Goal: Information Seeking & Learning: Learn about a topic

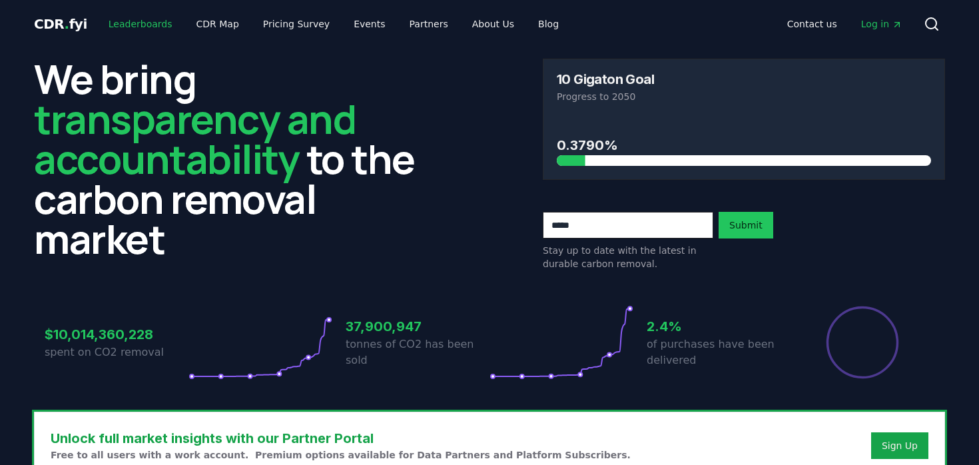
click at [140, 22] on link "Leaderboards" at bounding box center [140, 24] width 85 height 24
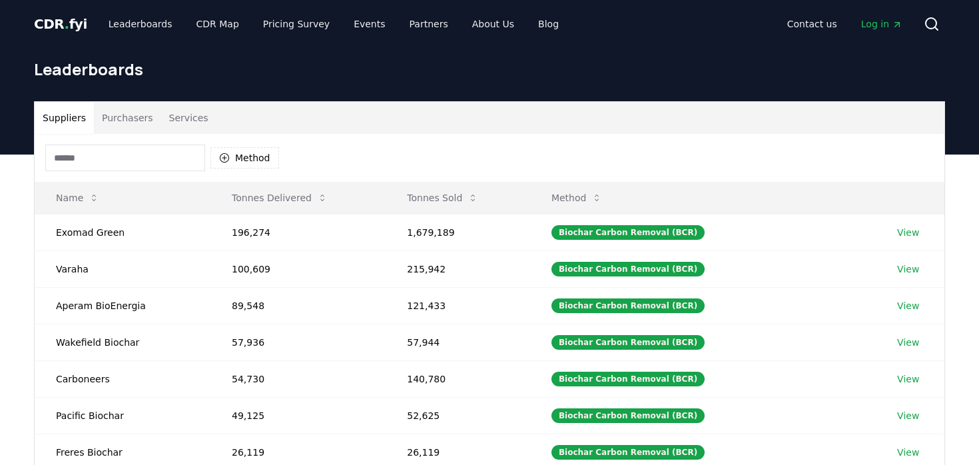
click at [126, 163] on input at bounding box center [125, 157] width 160 height 27
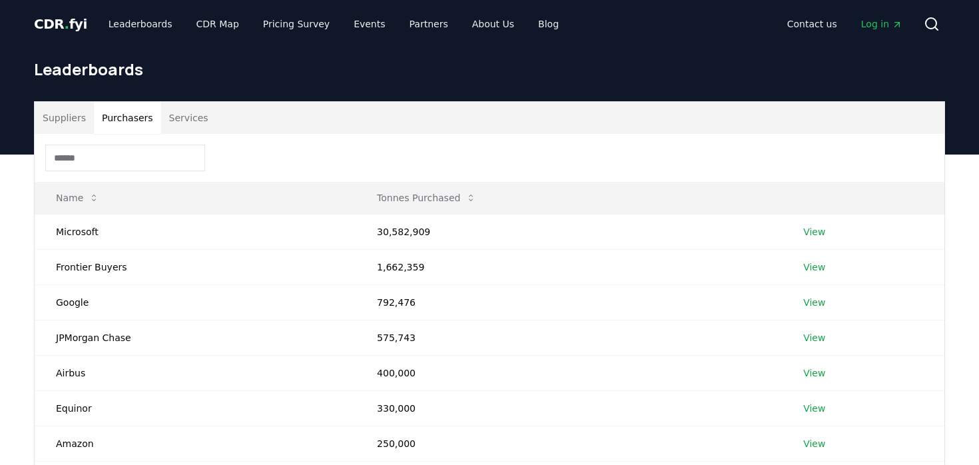
click at [129, 121] on button "Purchasers" at bounding box center [127, 118] width 67 height 32
click at [121, 159] on input at bounding box center [125, 157] width 160 height 27
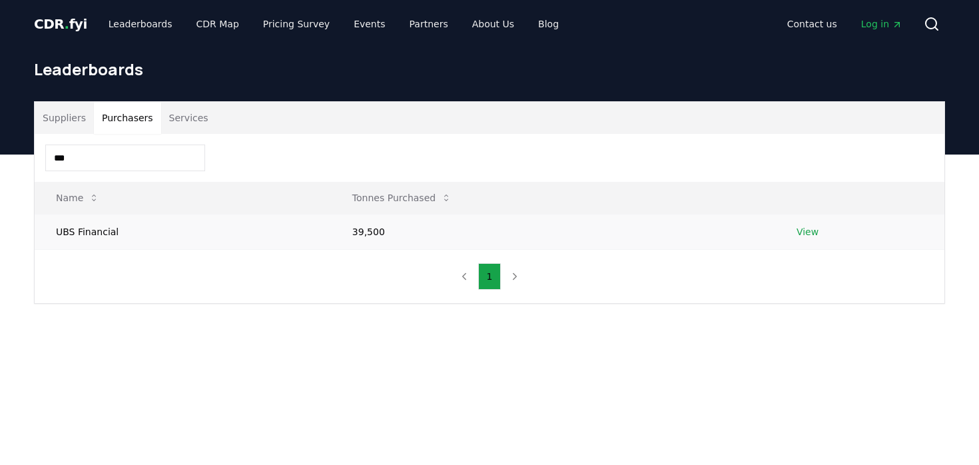
type input "***"
click at [808, 230] on link "View" at bounding box center [807, 231] width 22 height 13
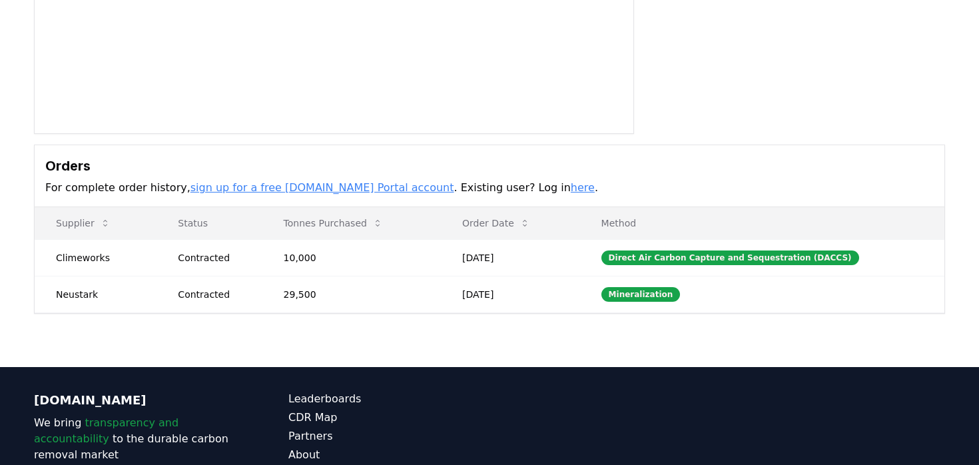
scroll to position [253, 0]
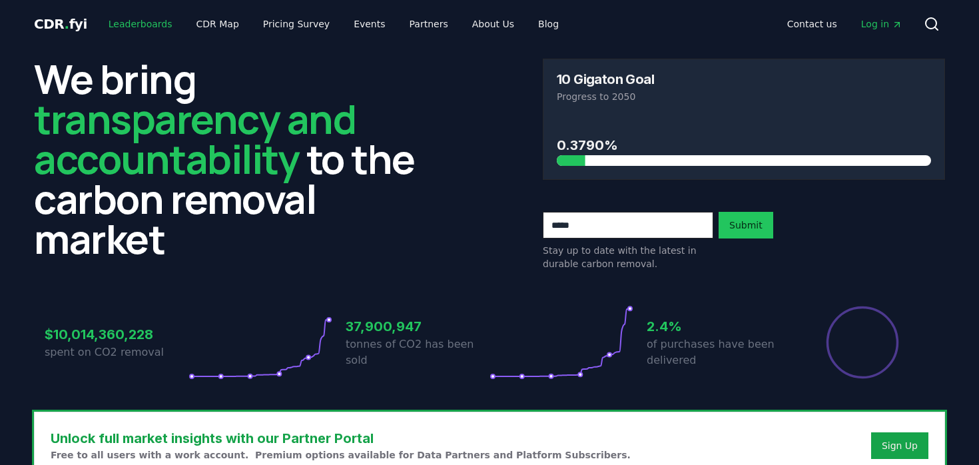
click at [153, 23] on link "Leaderboards" at bounding box center [140, 24] width 85 height 24
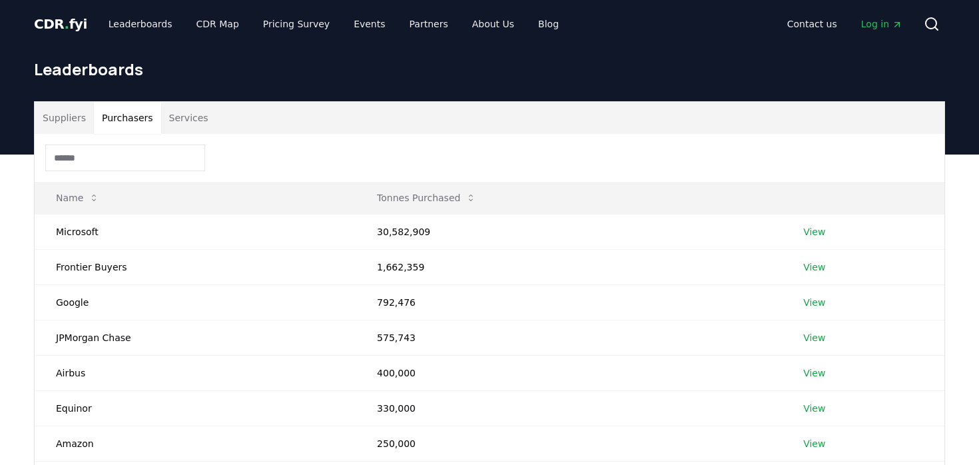
click at [116, 125] on button "Purchasers" at bounding box center [127, 118] width 67 height 32
click at [104, 151] on input at bounding box center [125, 157] width 160 height 27
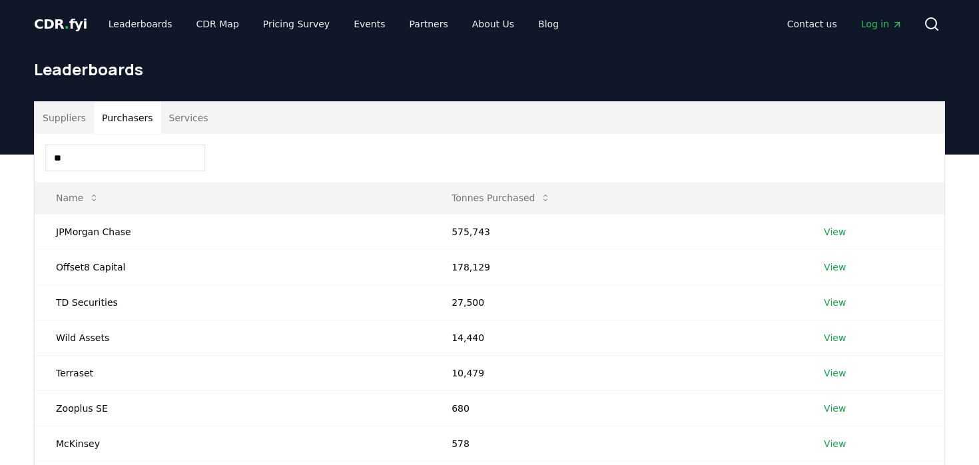
type input "*"
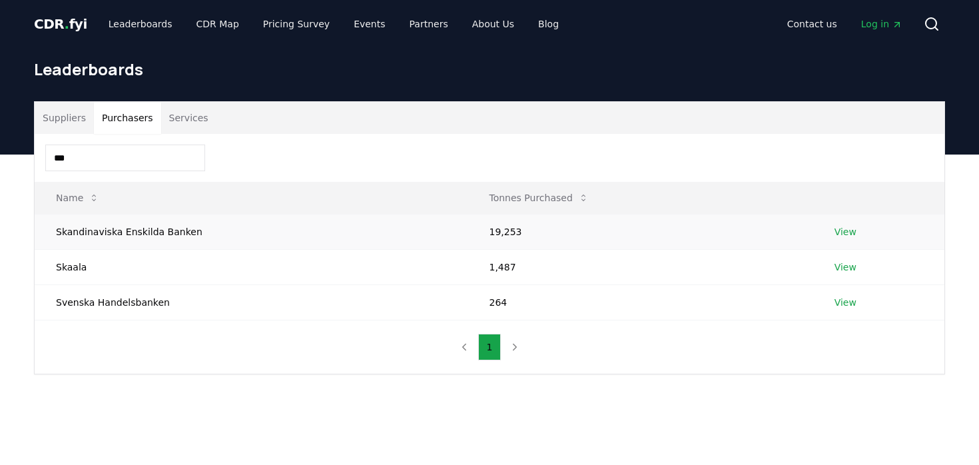
type input "***"
click at [844, 233] on link "View" at bounding box center [845, 231] width 22 height 13
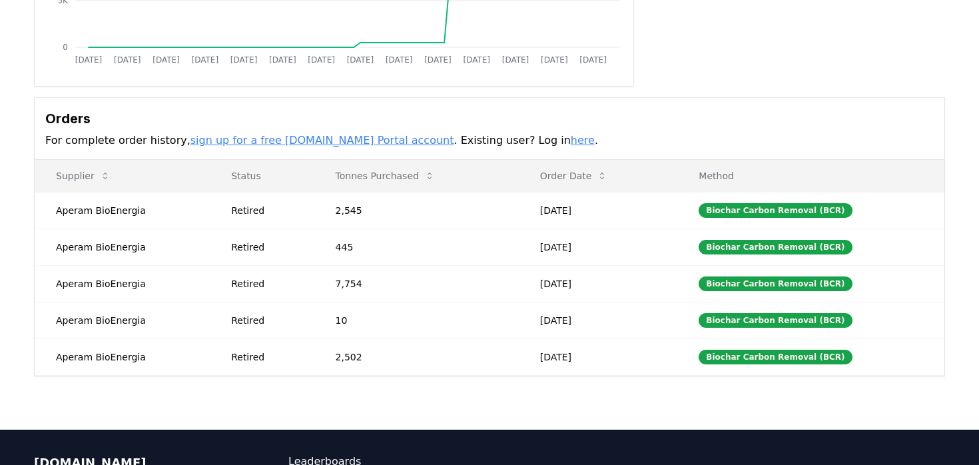
scroll to position [302, 0]
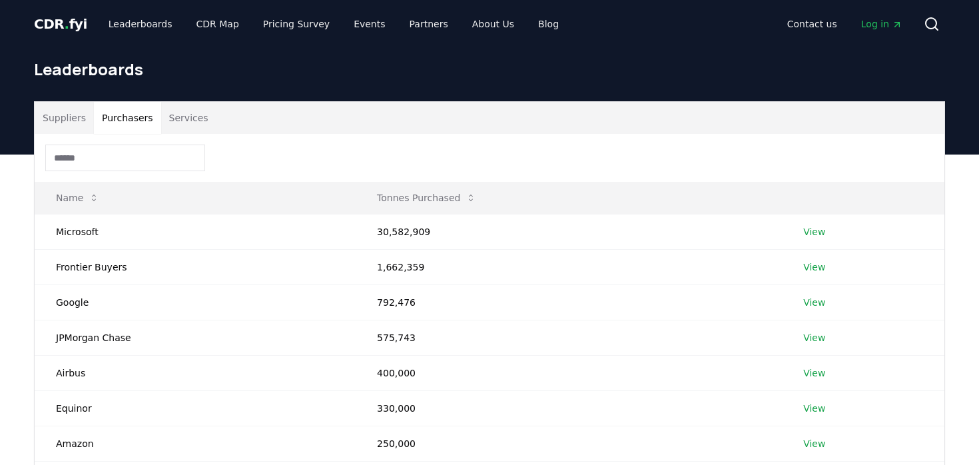
click at [126, 114] on button "Purchasers" at bounding box center [127, 118] width 67 height 32
click at [109, 150] on input at bounding box center [125, 157] width 160 height 27
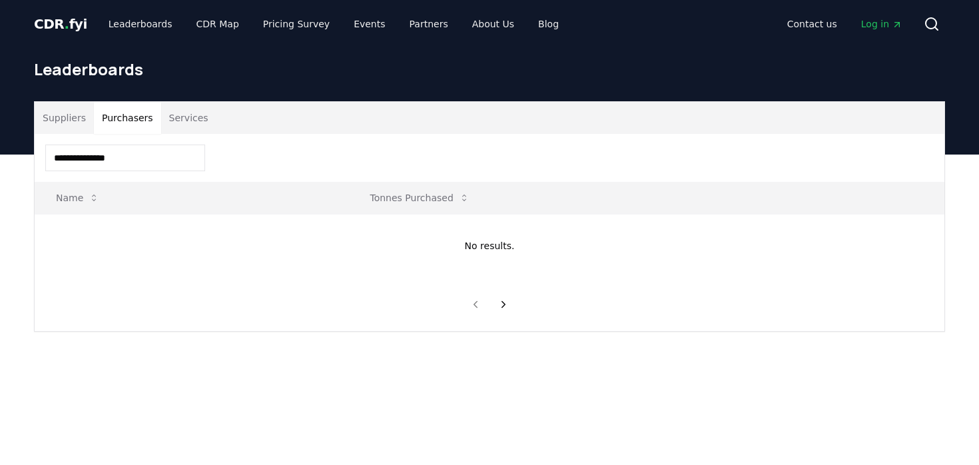
click at [170, 156] on input "**********" at bounding box center [125, 157] width 160 height 27
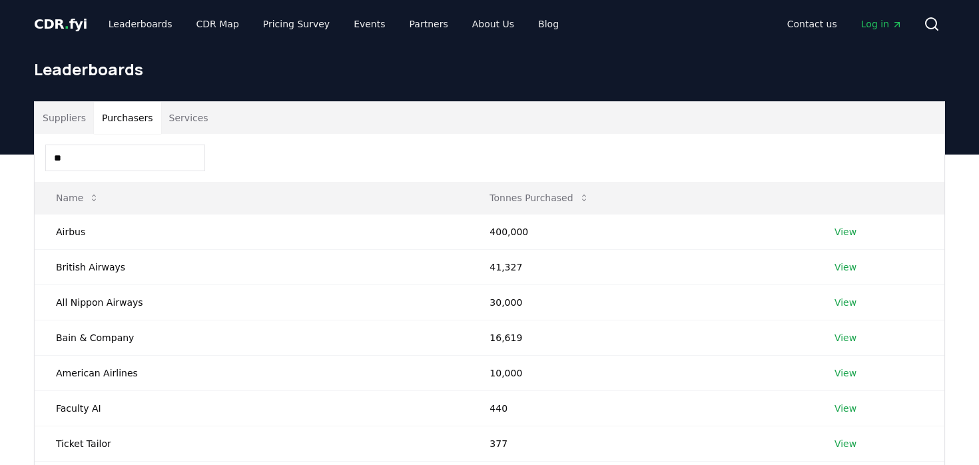
type input "*"
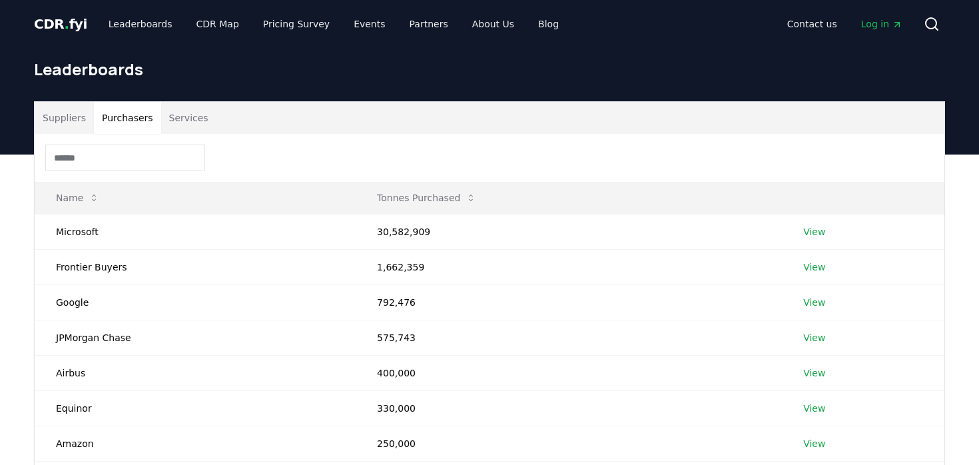
click at [118, 126] on button "Purchasers" at bounding box center [127, 118] width 67 height 32
click at [115, 156] on input at bounding box center [125, 157] width 160 height 27
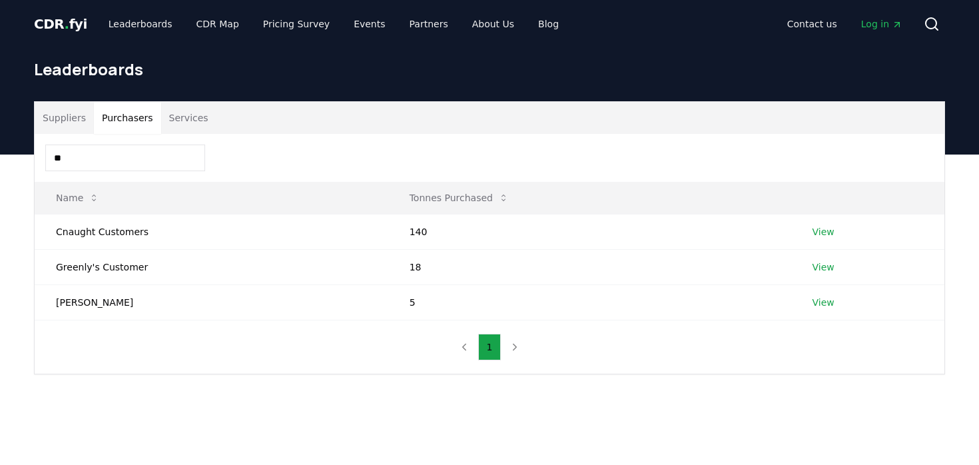
type input "*"
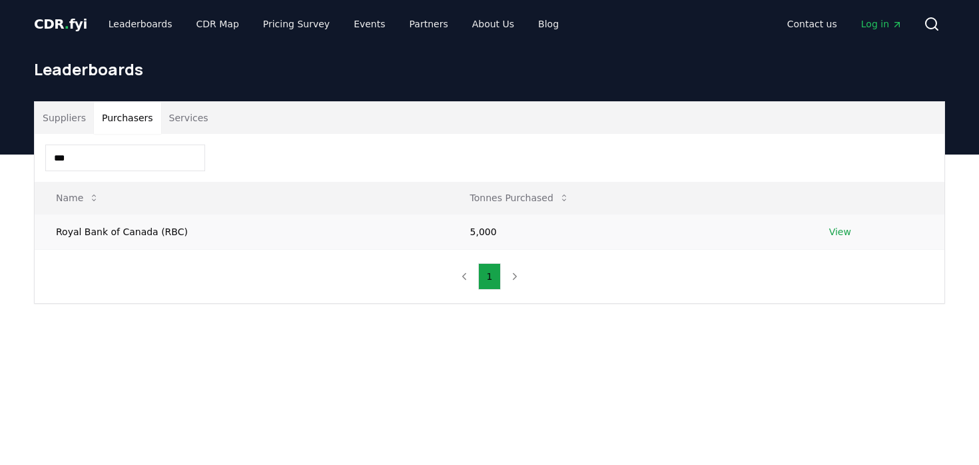
type input "***"
click at [842, 235] on link "View" at bounding box center [840, 231] width 22 height 13
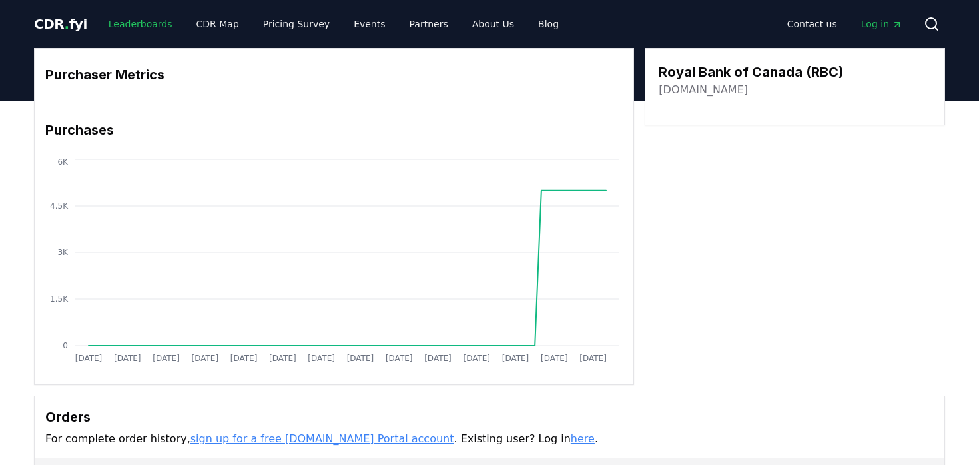
click at [131, 28] on link "Leaderboards" at bounding box center [140, 24] width 85 height 24
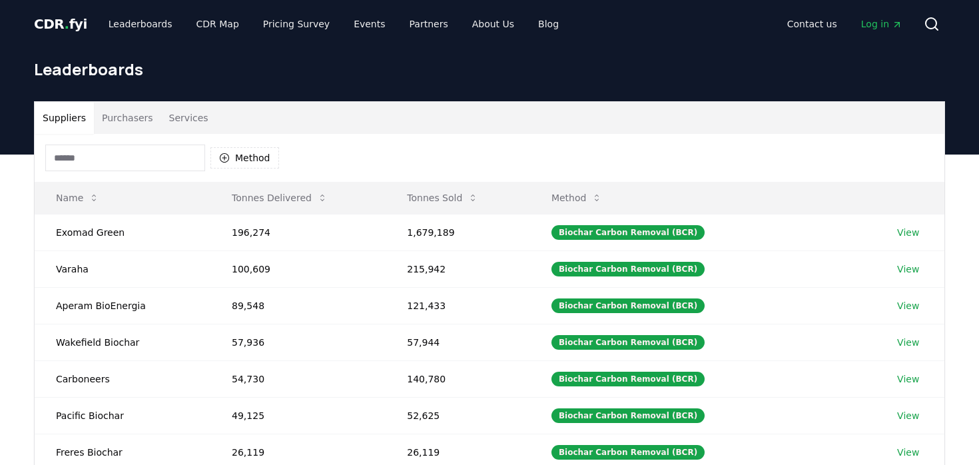
click at [115, 123] on button "Purchasers" at bounding box center [127, 118] width 67 height 32
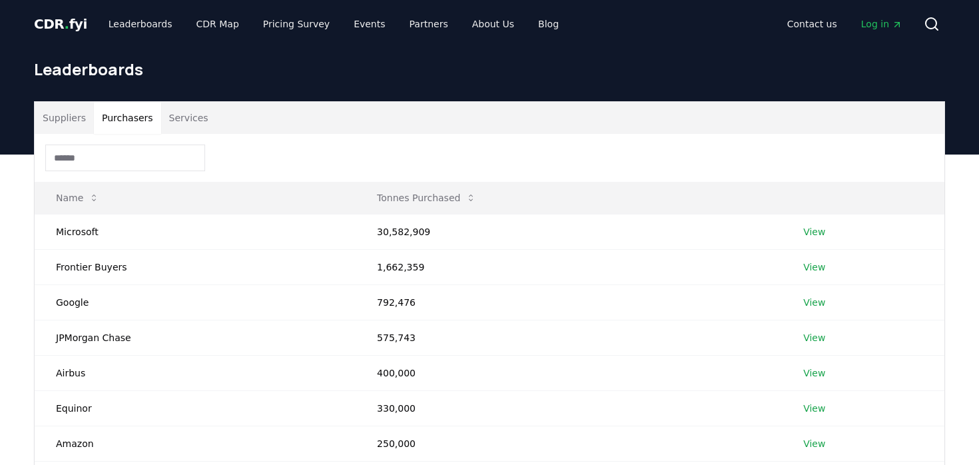
click at [111, 160] on input at bounding box center [125, 157] width 160 height 27
type input "*"
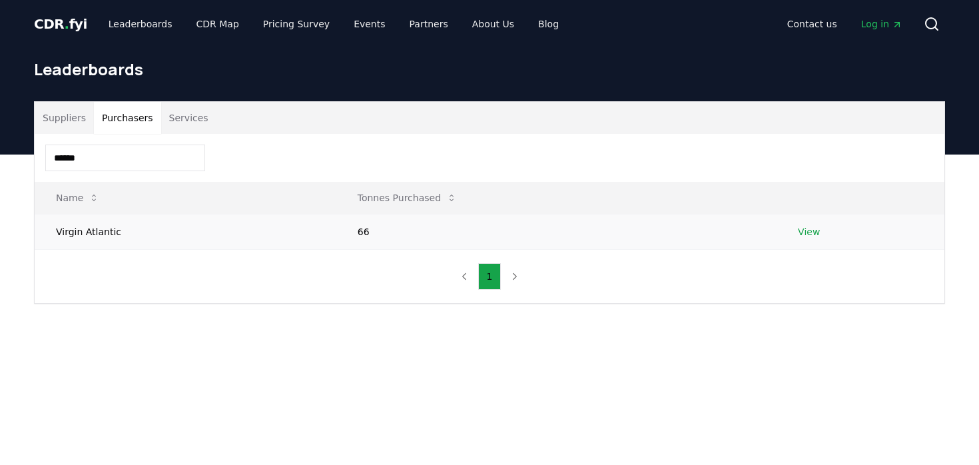
type input "******"
click at [813, 228] on link "View" at bounding box center [809, 231] width 22 height 13
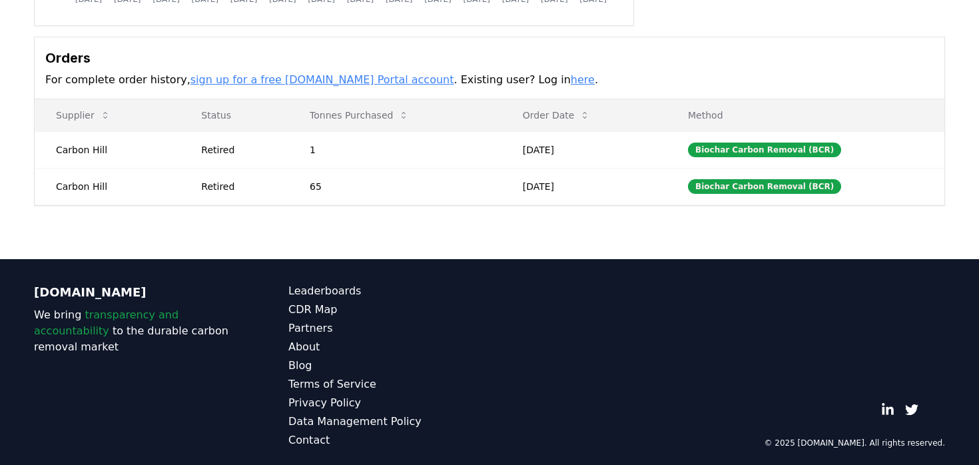
scroll to position [352, 0]
